Goal: Find specific fact: Find specific fact

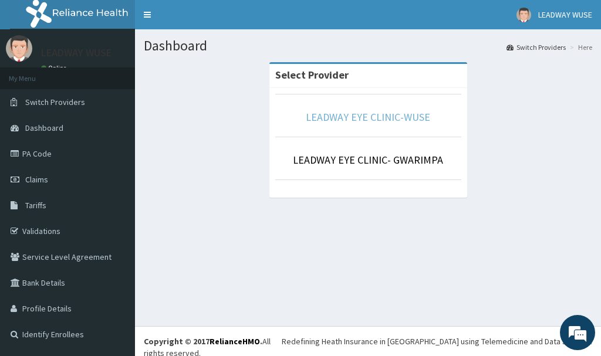
click at [360, 118] on link "LEADWAY EYE CLINIC-WUSE" at bounding box center [368, 117] width 124 height 14
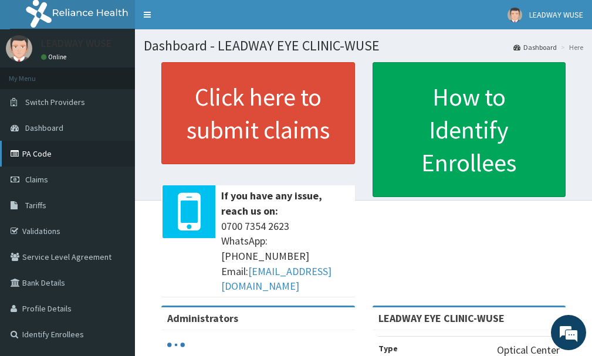
click at [42, 151] on link "PA Code" at bounding box center [67, 154] width 135 height 26
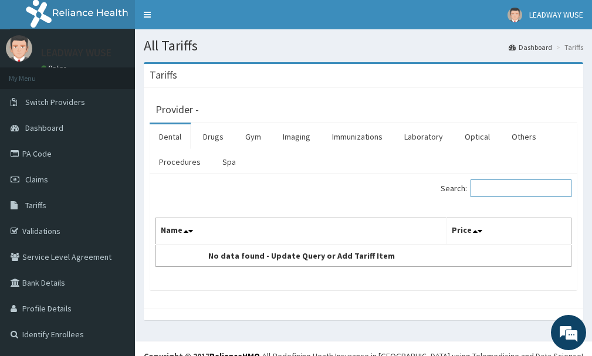
click at [497, 188] on input "Search:" at bounding box center [521, 189] width 101 height 18
type input "CARBOMER"
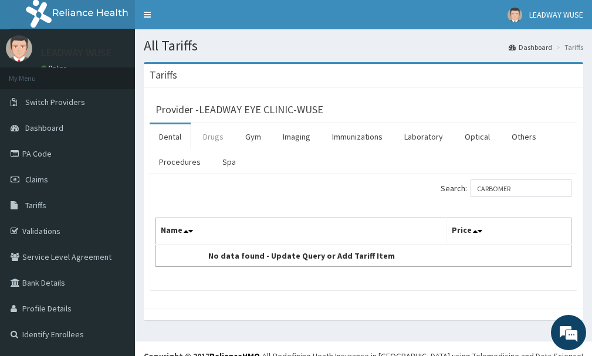
click at [214, 139] on link "Drugs" at bounding box center [213, 136] width 39 height 25
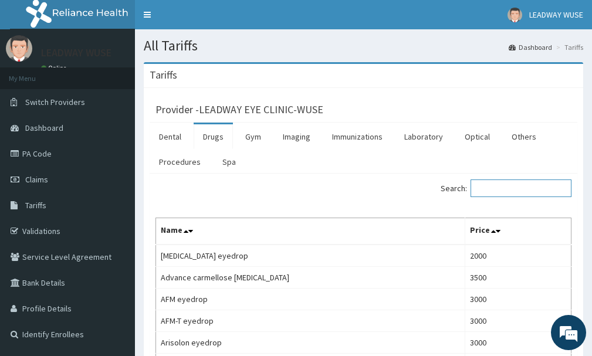
click at [504, 186] on input "Search:" at bounding box center [521, 189] width 101 height 18
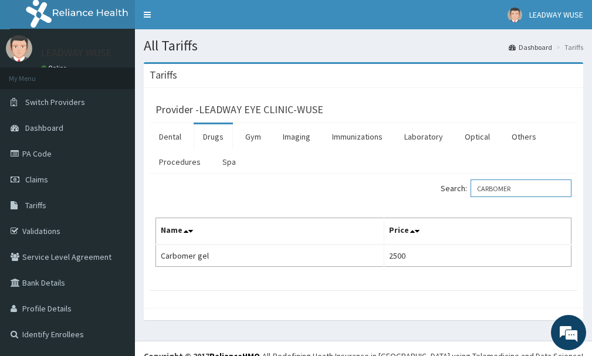
type input "CARBOMER"
